Goal: Information Seeking & Learning: Learn about a topic

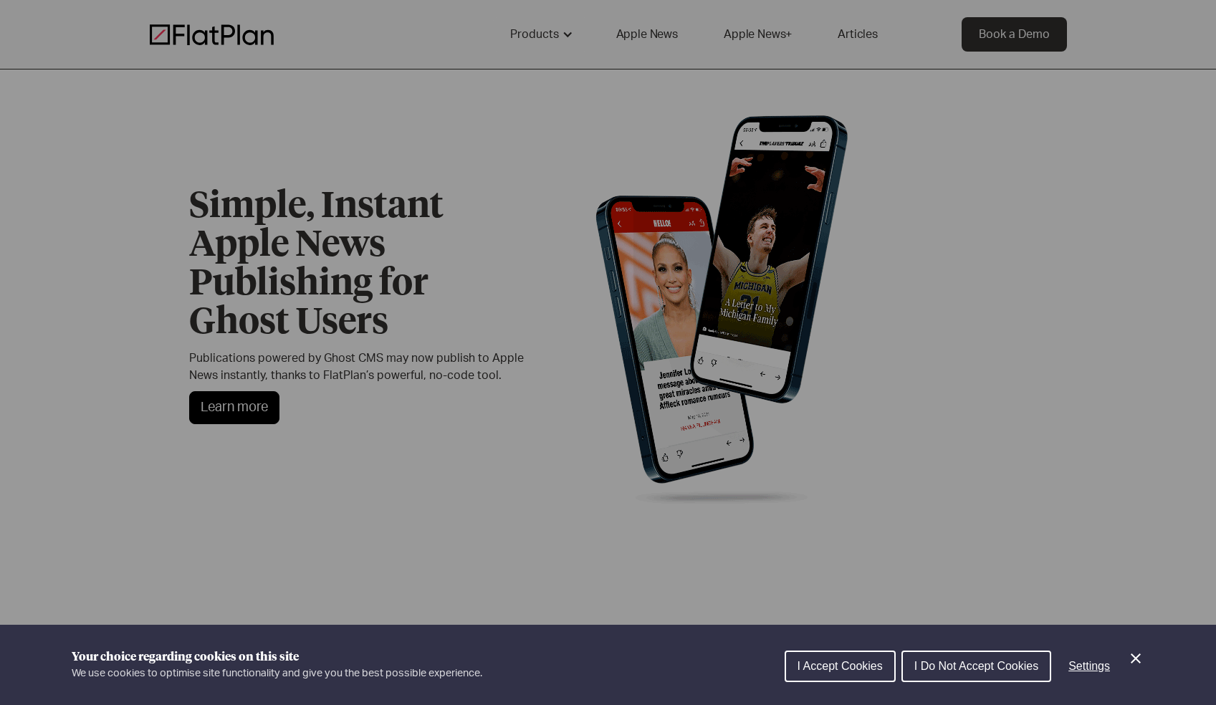
click at [588, 373] on div "Cookie preferences" at bounding box center [608, 352] width 1216 height 705
click at [492, 411] on div "Cookie preferences" at bounding box center [608, 352] width 1216 height 705
click at [831, 664] on span "I Accept Cookies" at bounding box center [839, 666] width 85 height 12
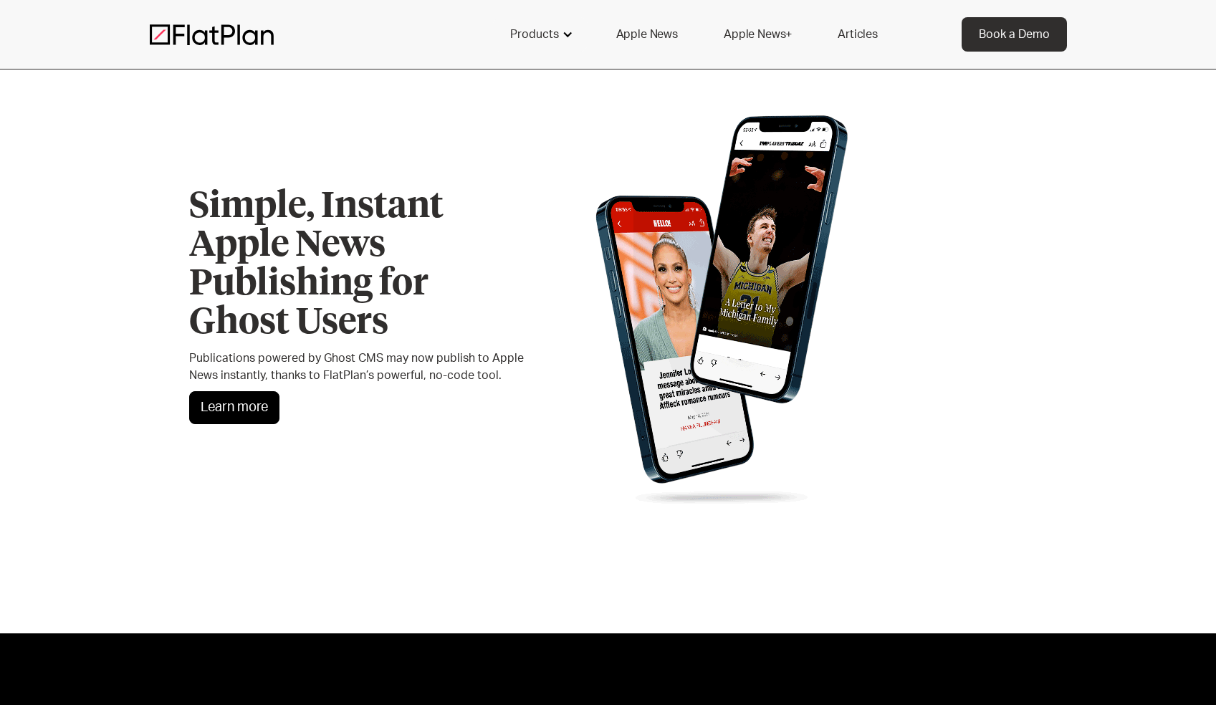
click at [566, 25] on div "Products" at bounding box center [540, 34] width 95 height 34
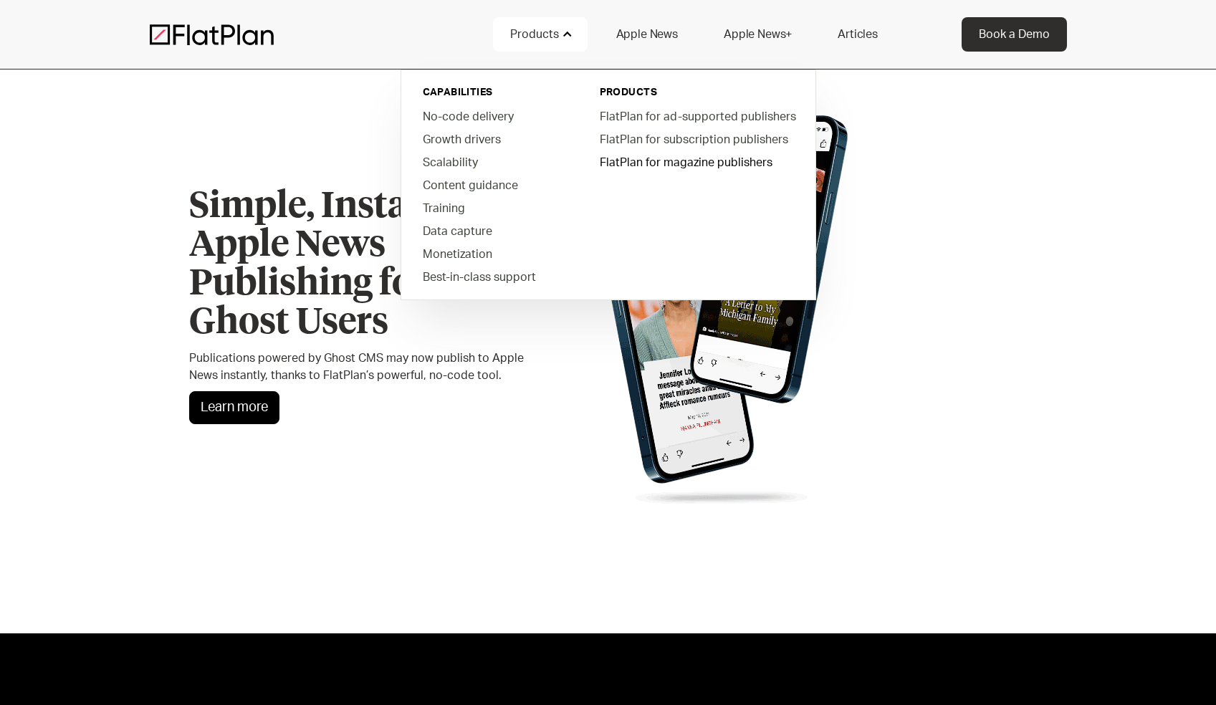
click at [737, 165] on link "FlatPlan for magazine publishers" at bounding box center [696, 161] width 217 height 23
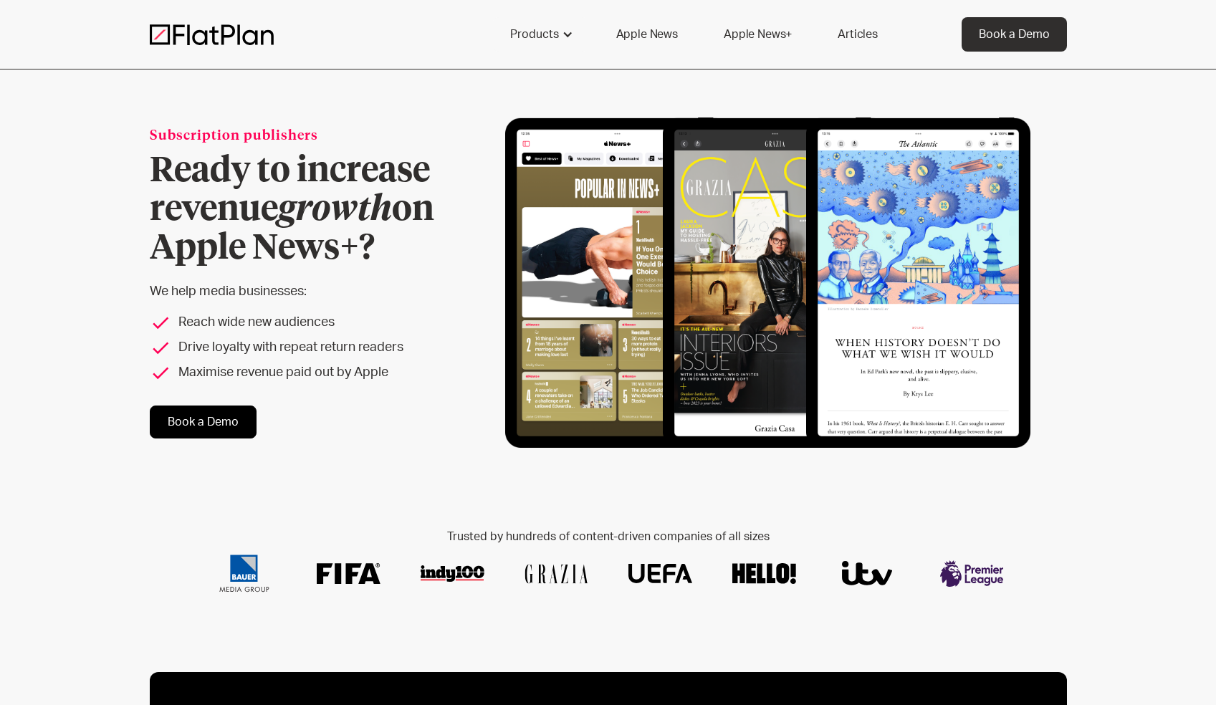
click at [215, 406] on link "Book a Demo" at bounding box center [203, 422] width 107 height 33
click at [750, 35] on link "Apple News+" at bounding box center [757, 34] width 102 height 34
click at [687, 30] on link "Apple News" at bounding box center [647, 34] width 96 height 34
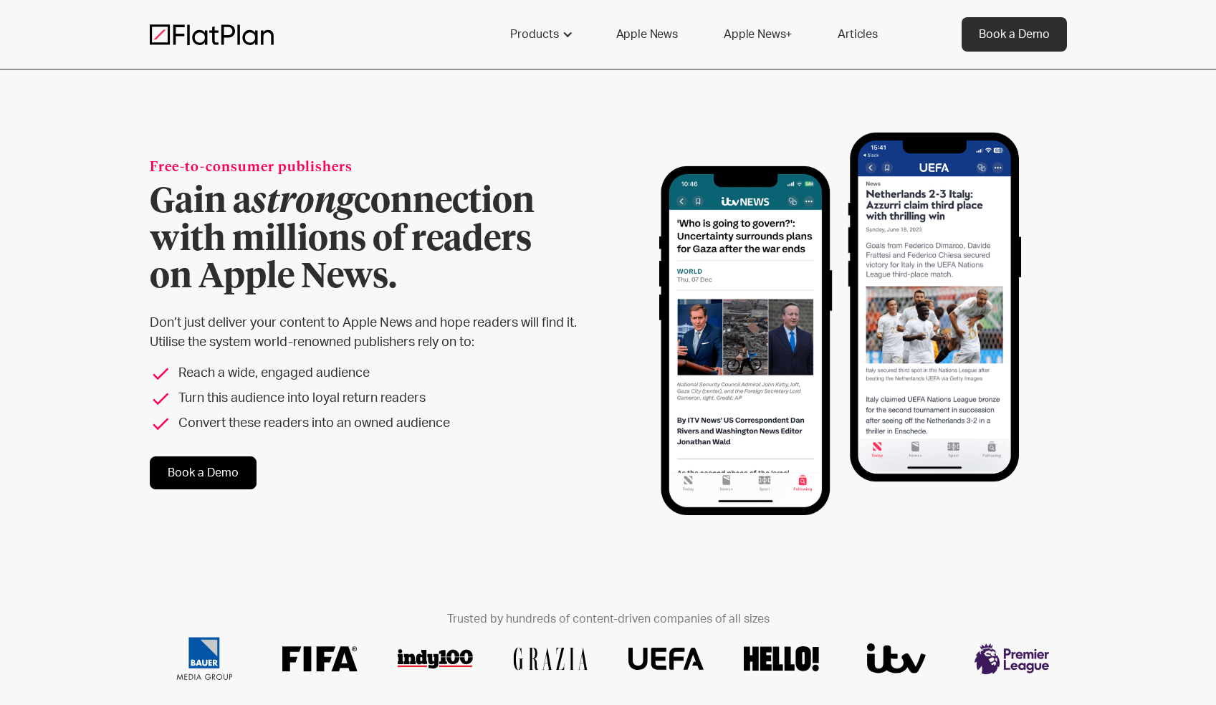
click at [648, 32] on link "Apple News" at bounding box center [647, 34] width 96 height 34
click at [545, 31] on div "Products" at bounding box center [534, 34] width 49 height 17
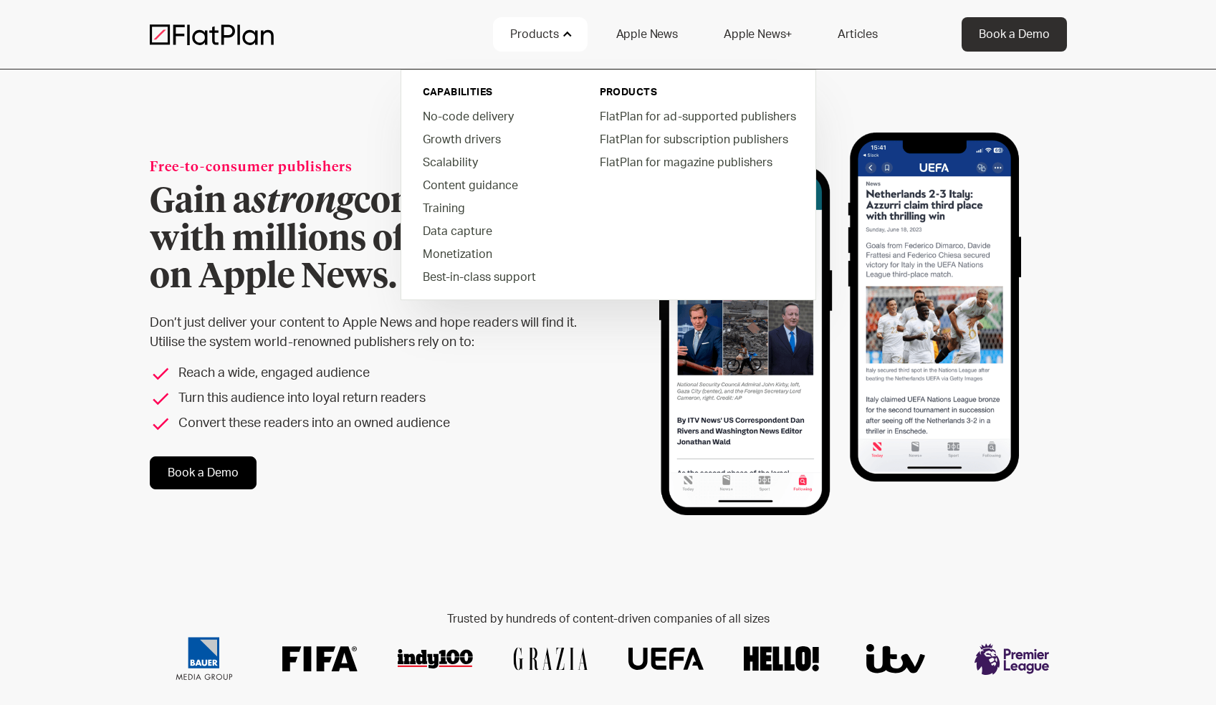
click at [545, 31] on div "Products" at bounding box center [534, 34] width 49 height 17
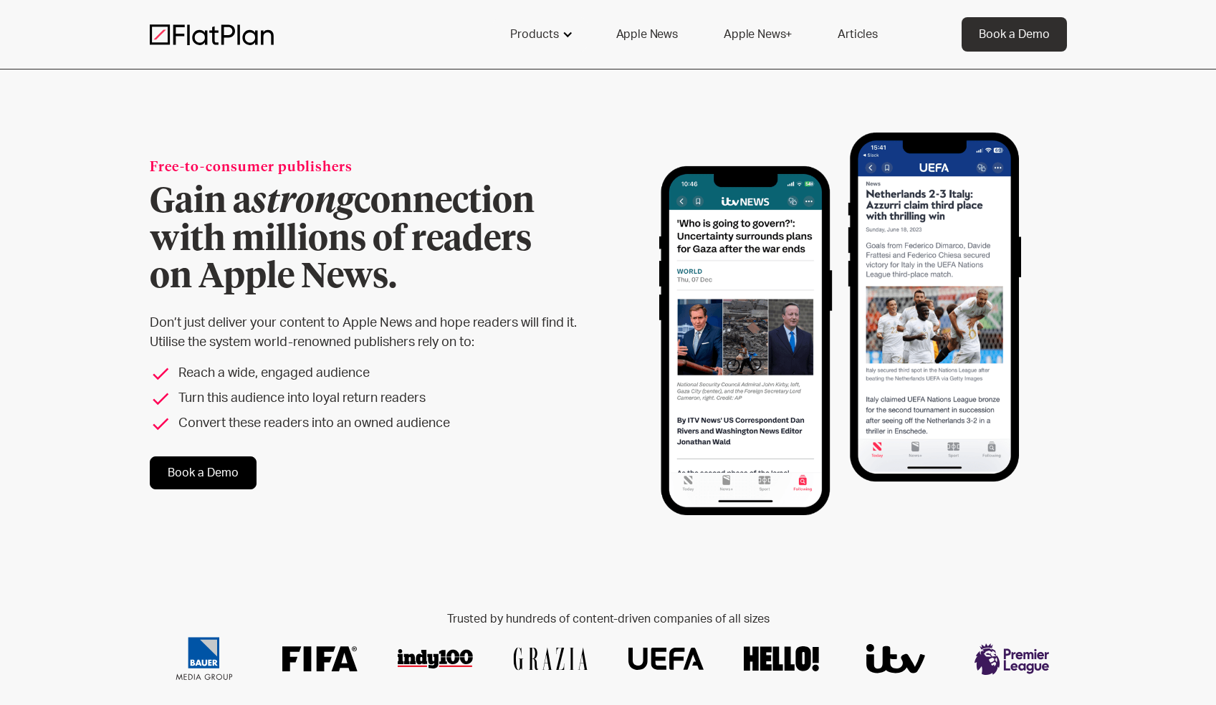
click at [547, 39] on div "Products" at bounding box center [534, 34] width 49 height 17
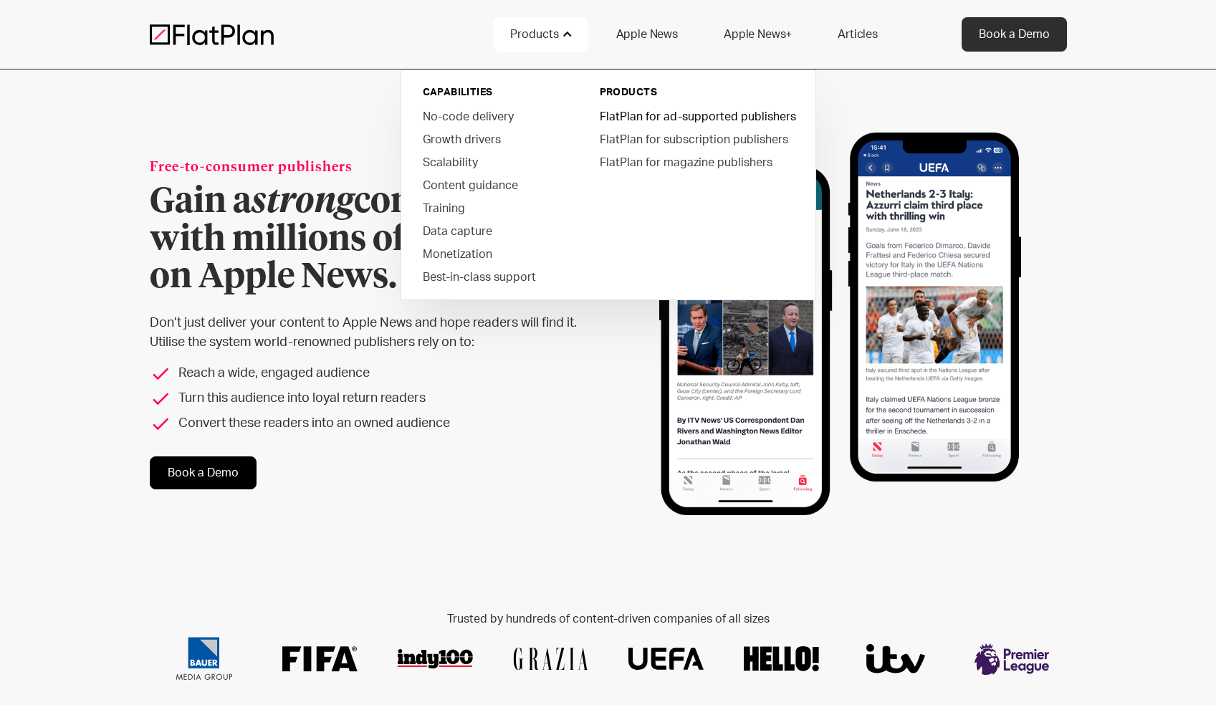
click at [681, 118] on link "FlatPlan for ad-supported publishers" at bounding box center [696, 116] width 217 height 23
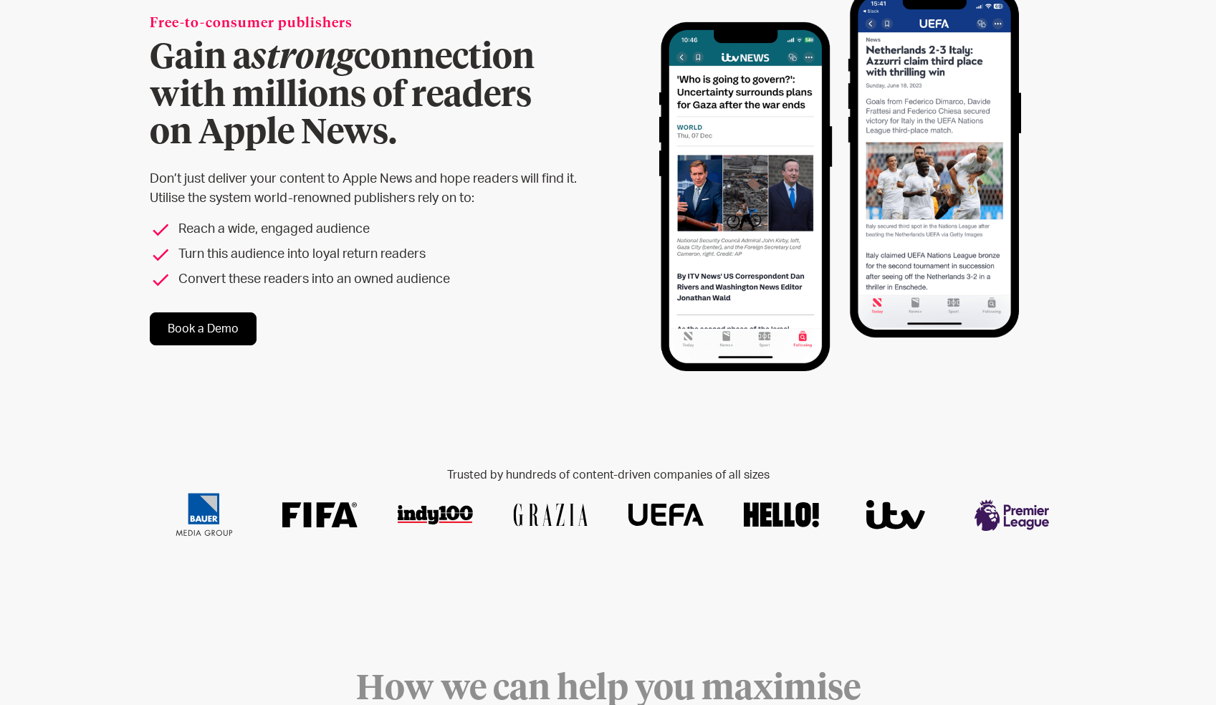
scroll to position [145, 0]
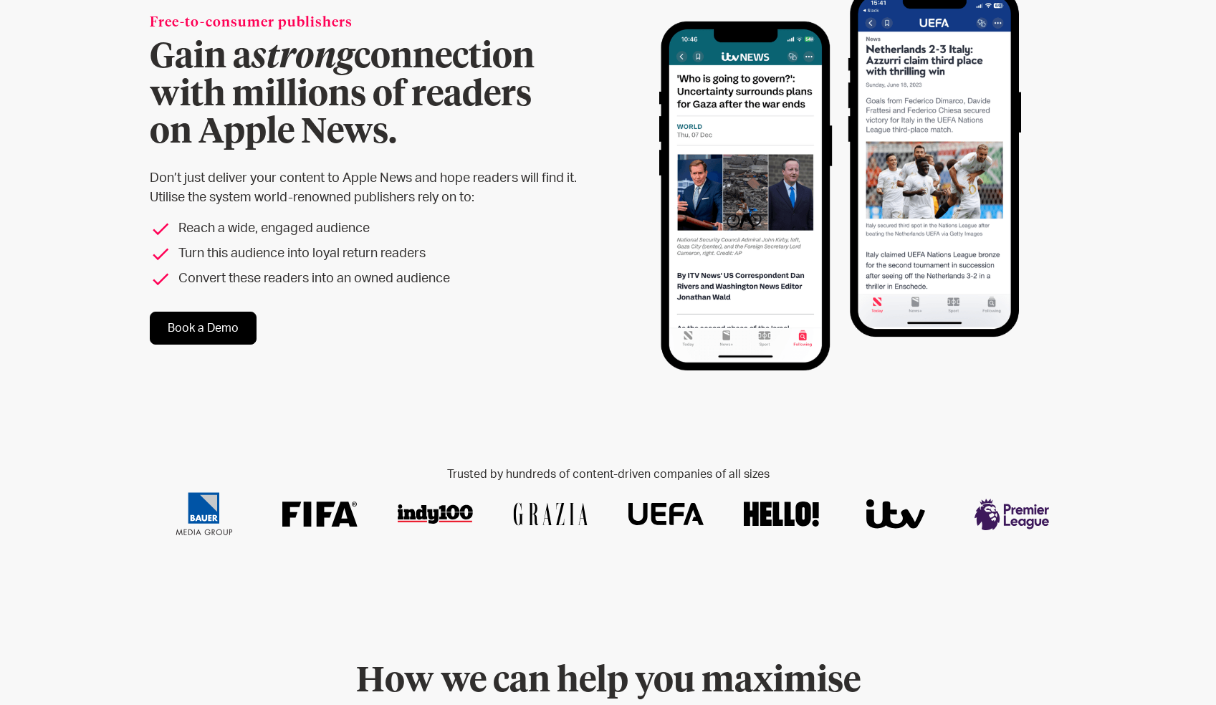
click at [204, 328] on link "Book a Demo" at bounding box center [203, 328] width 107 height 33
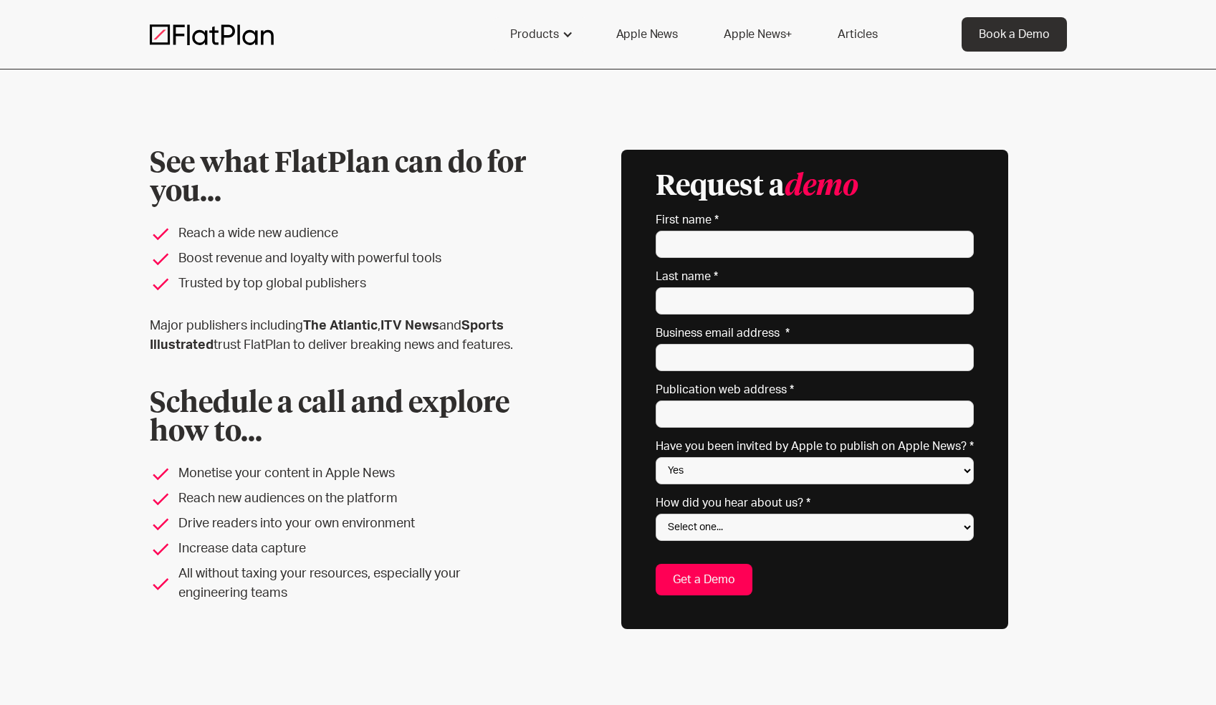
click at [780, 32] on link "Apple News+" at bounding box center [757, 34] width 102 height 34
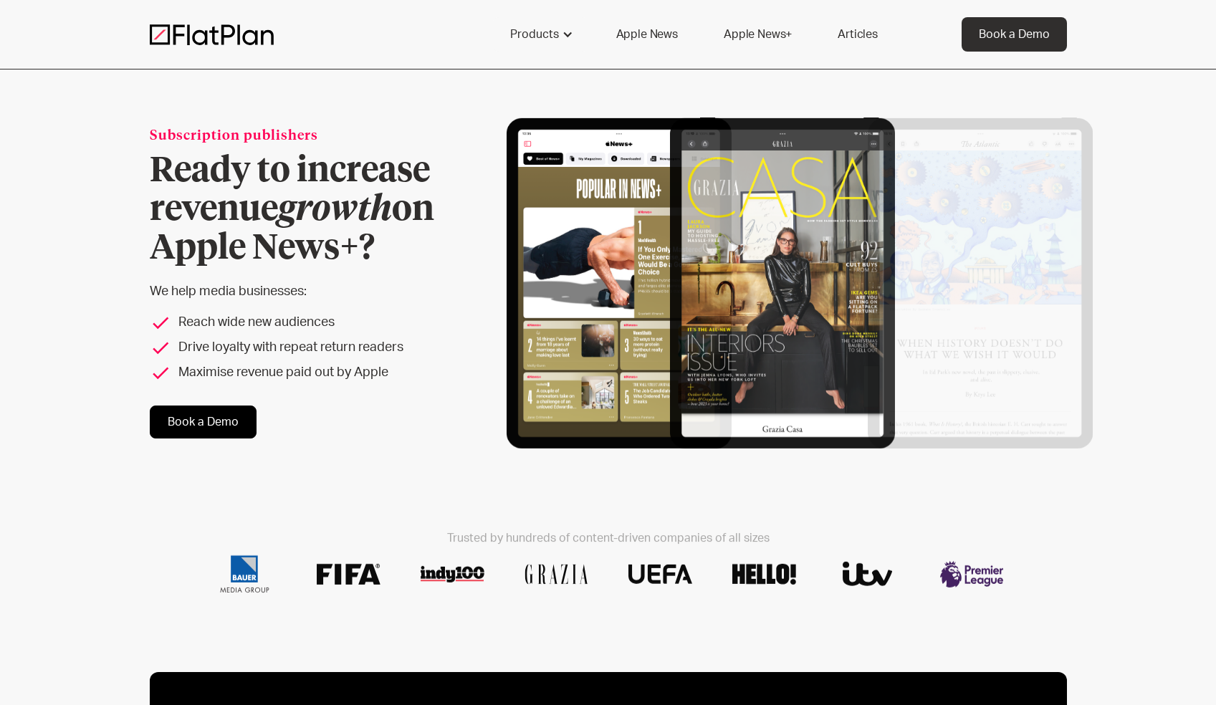
click at [876, 32] on link "Articles" at bounding box center [857, 34] width 75 height 34
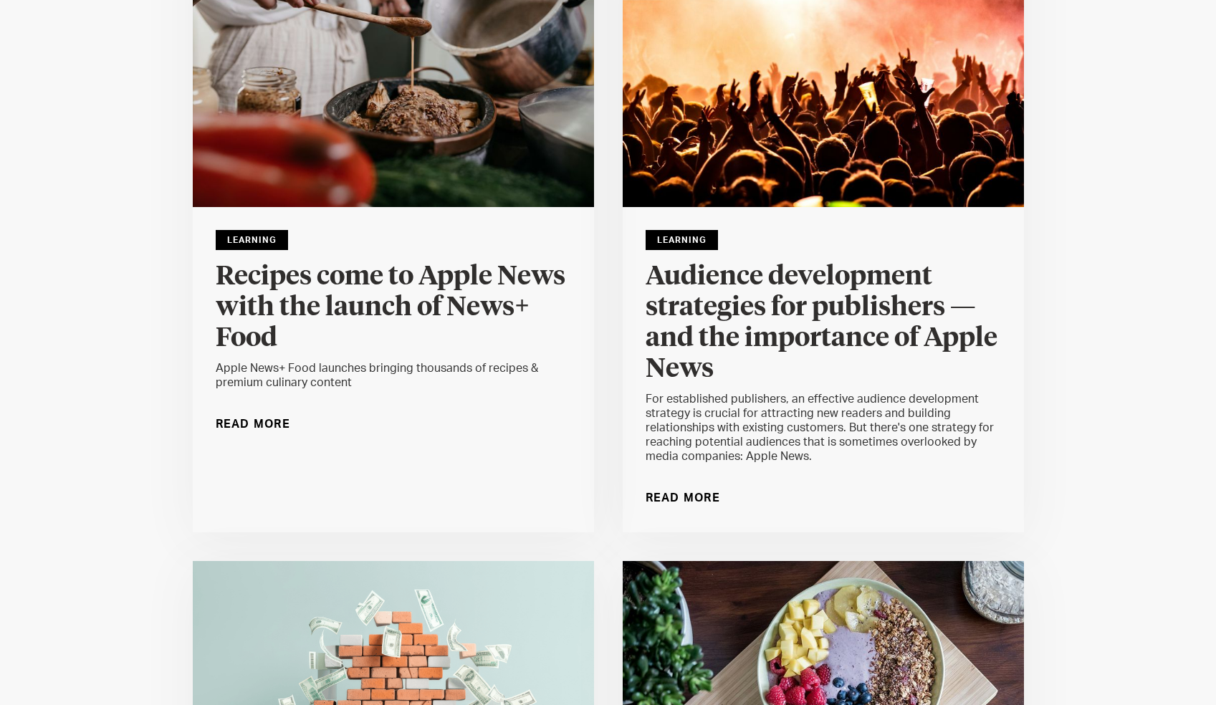
scroll to position [277, 0]
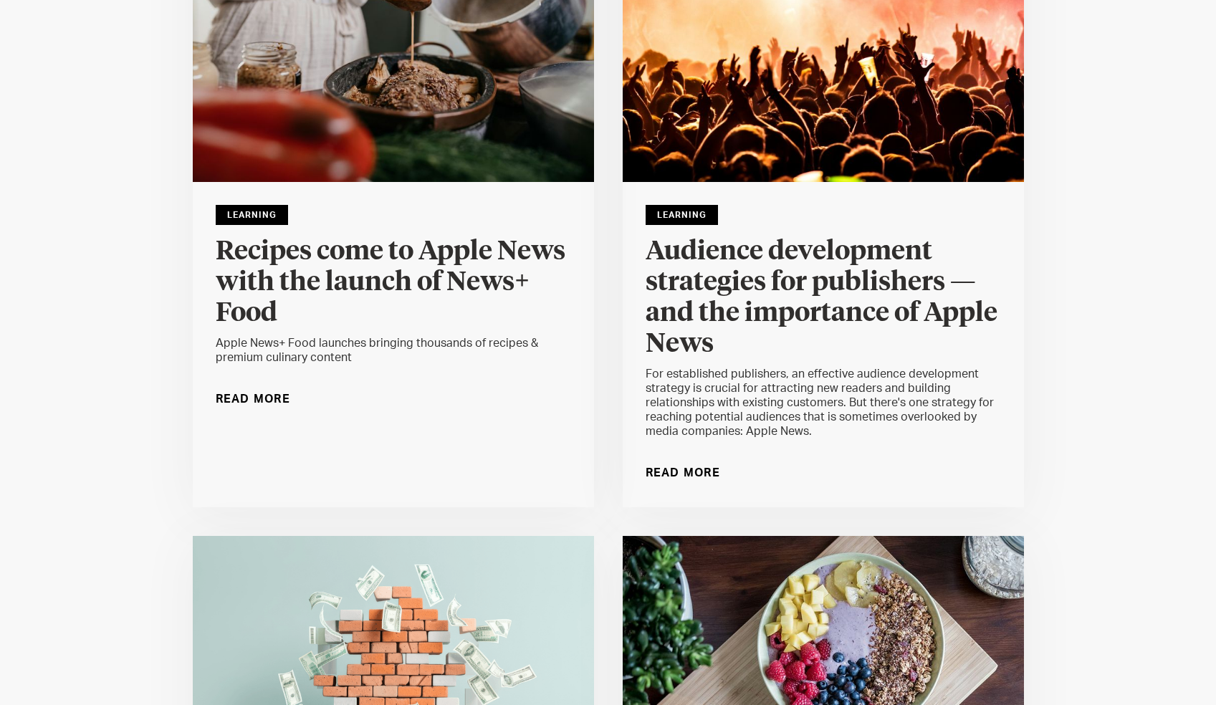
click at [511, 269] on h4 "Recipes come to Apple News with the launch of News+ Food" at bounding box center [393, 282] width 355 height 92
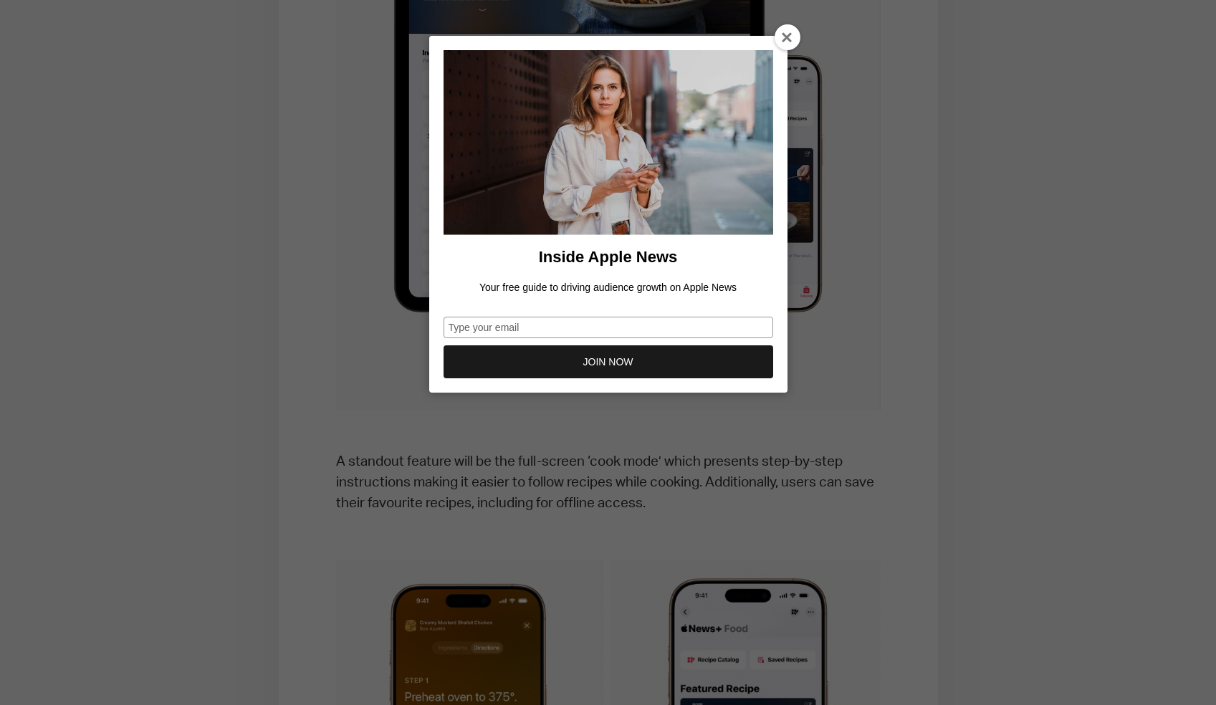
scroll to position [1374, 0]
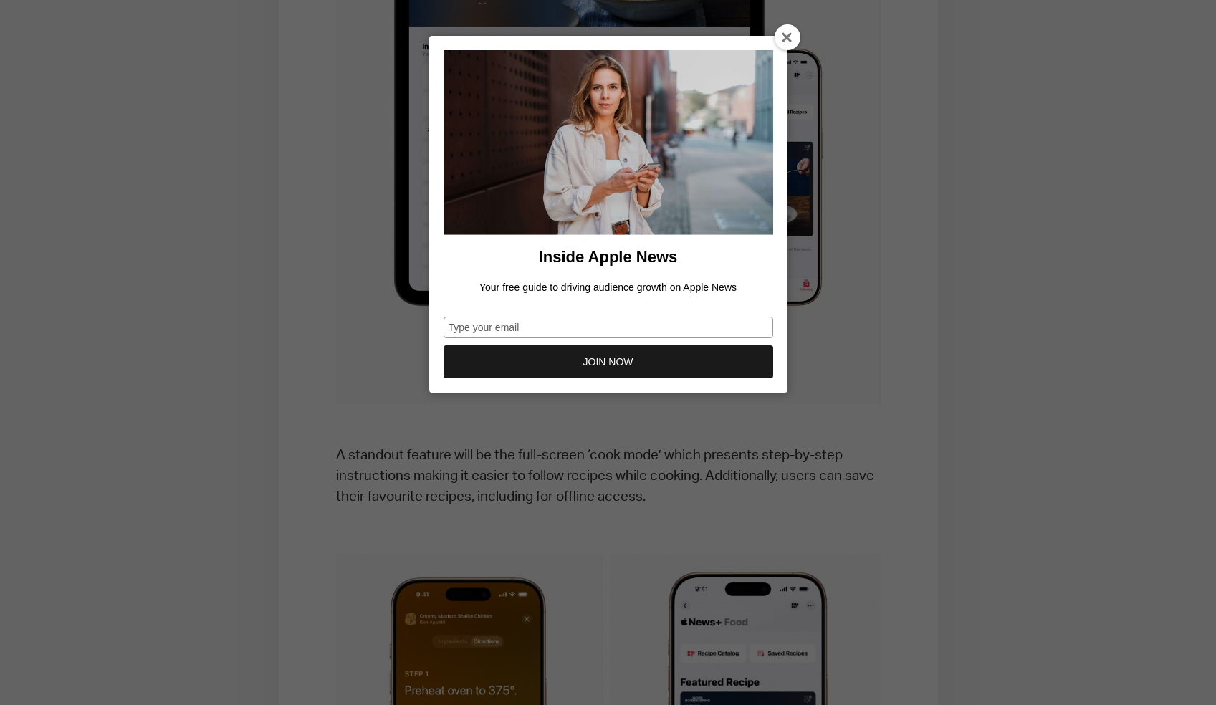
click at [775, 39] on div at bounding box center [788, 37] width 26 height 26
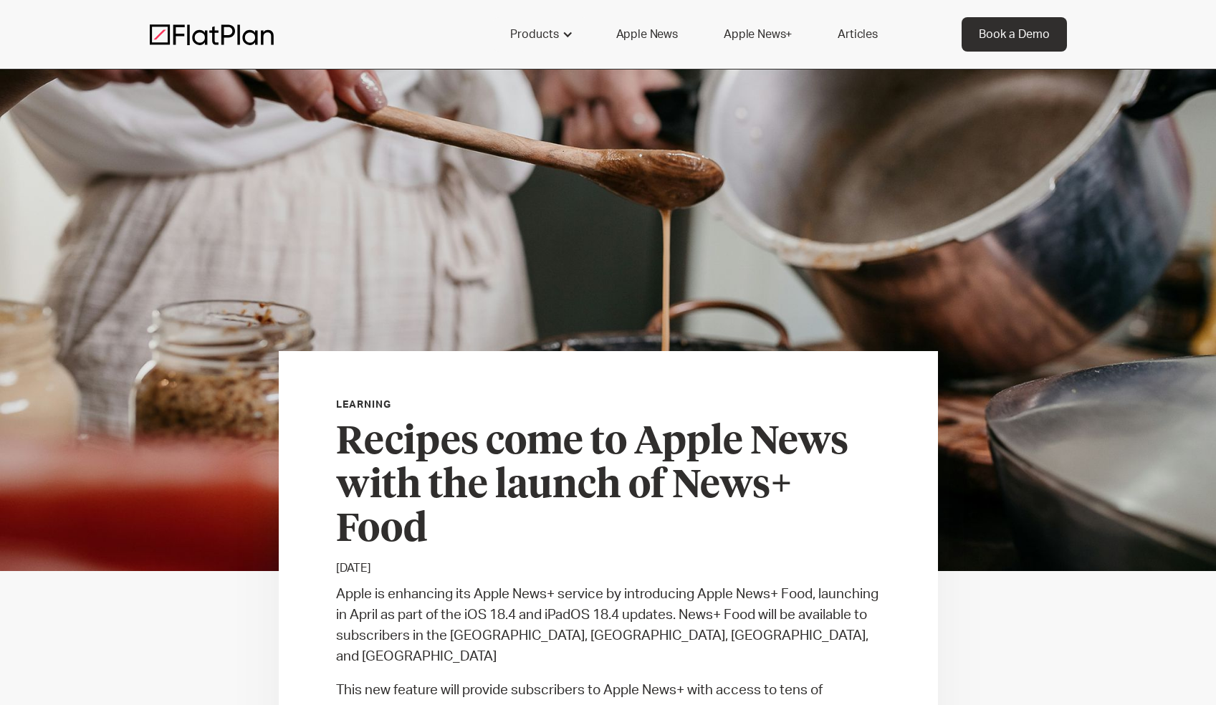
scroll to position [0, 0]
